Goal: Task Accomplishment & Management: Use online tool/utility

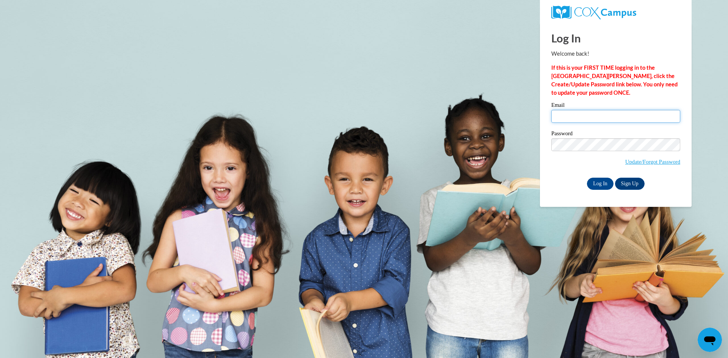
click at [597, 116] on input "Email" at bounding box center [615, 116] width 129 height 13
type input "[EMAIL_ADDRESS][DOMAIN_NAME]"
click at [599, 184] on input "Log In" at bounding box center [600, 184] width 27 height 12
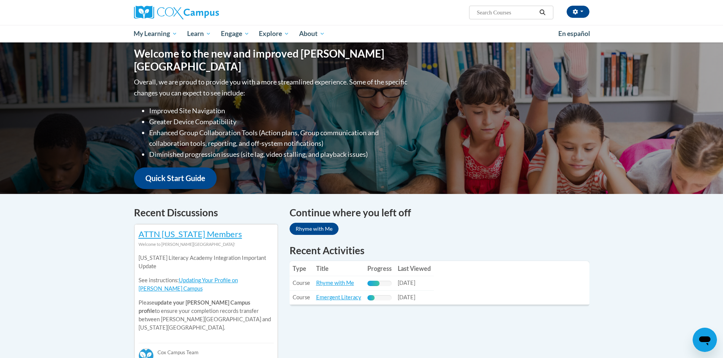
scroll to position [106, 0]
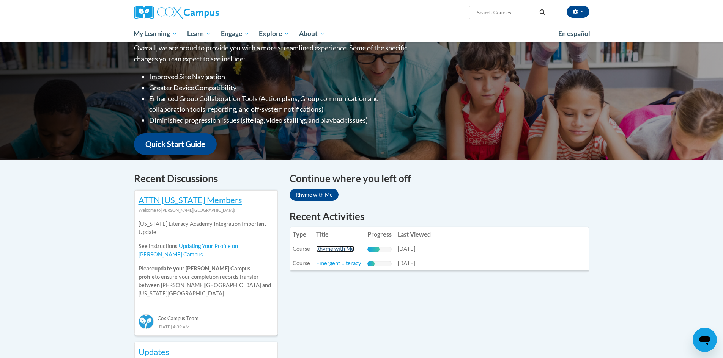
click at [329, 251] on link "Rhyme with Me" at bounding box center [335, 249] width 38 height 6
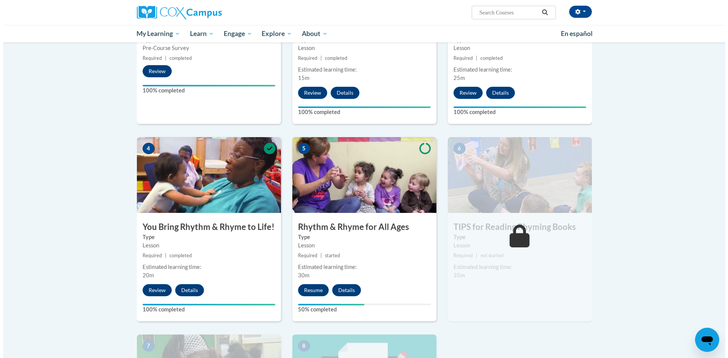
scroll to position [292, 0]
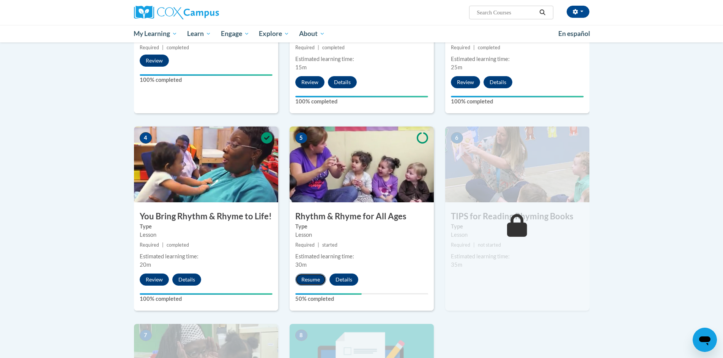
click at [311, 278] on button "Resume" at bounding box center [310, 280] width 31 height 12
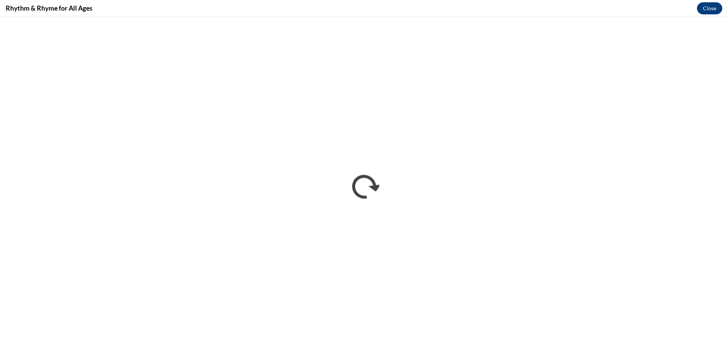
scroll to position [0, 0]
